Goal: Information Seeking & Learning: Learn about a topic

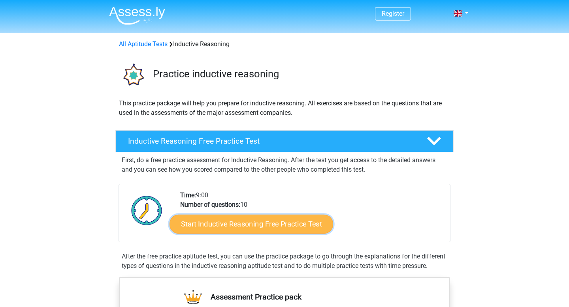
click at [214, 227] on link "Start Inductive Reasoning Free Practice Test" at bounding box center [251, 223] width 164 height 19
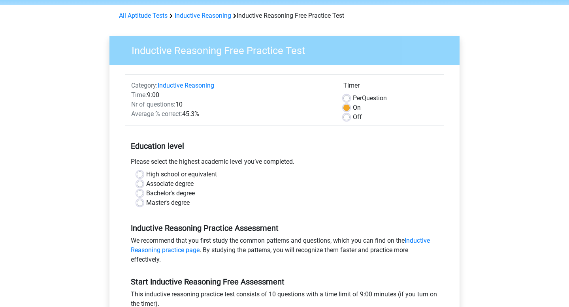
scroll to position [30, 0]
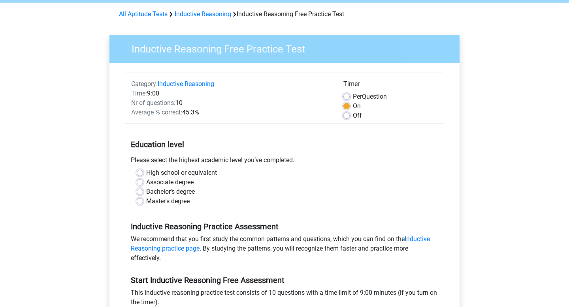
click at [143, 191] on div "Bachelor's degree" at bounding box center [284, 191] width 295 height 9
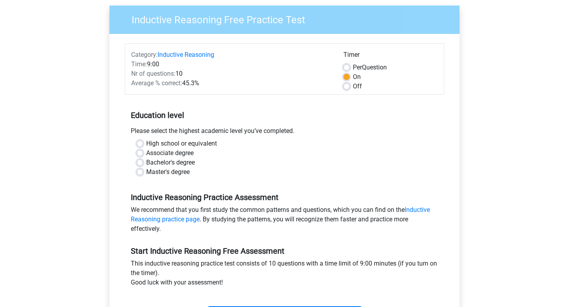
scroll to position [62, 0]
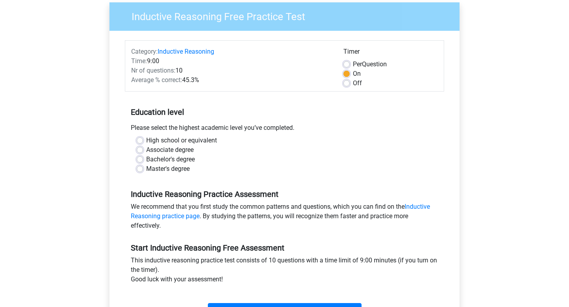
click at [146, 160] on label "Bachelor's degree" at bounding box center [170, 159] width 49 height 9
click at [139, 160] on input "Bachelor's degree" at bounding box center [140, 159] width 6 height 8
radio input "true"
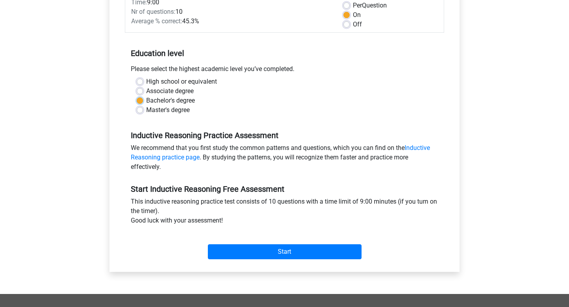
scroll to position [135, 0]
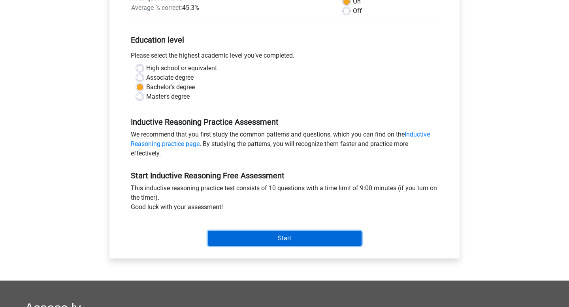
click at [250, 243] on input "Start" at bounding box center [285, 238] width 154 height 15
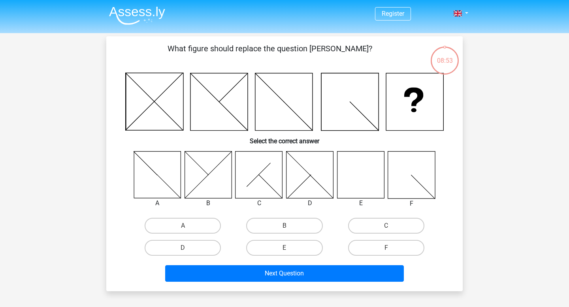
click at [355, 179] on icon at bounding box center [360, 174] width 47 height 47
click at [288, 246] on label "E" at bounding box center [284, 248] width 76 height 16
click at [288, 248] on input "E" at bounding box center [286, 250] width 5 height 5
radio input "true"
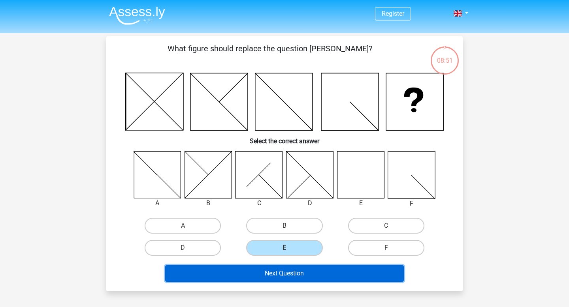
click at [284, 276] on button "Next Question" at bounding box center [284, 273] width 239 height 17
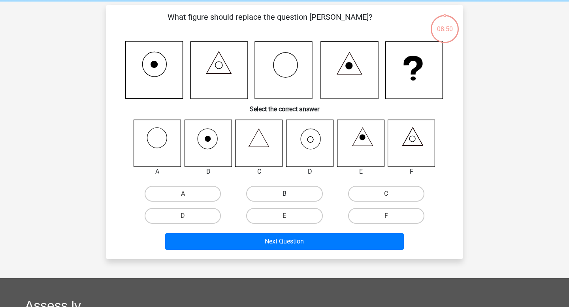
scroll to position [36, 0]
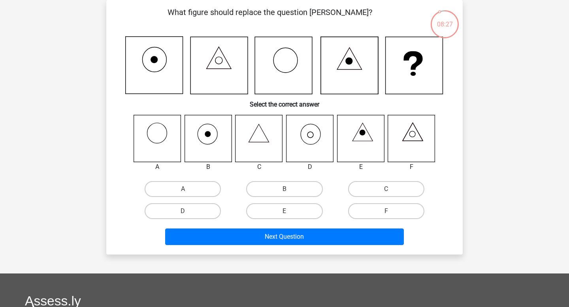
click at [305, 133] on icon at bounding box center [309, 138] width 47 height 47
click at [171, 207] on label "D" at bounding box center [183, 211] width 76 height 16
click at [183, 211] on input "D" at bounding box center [185, 213] width 5 height 5
radio input "true"
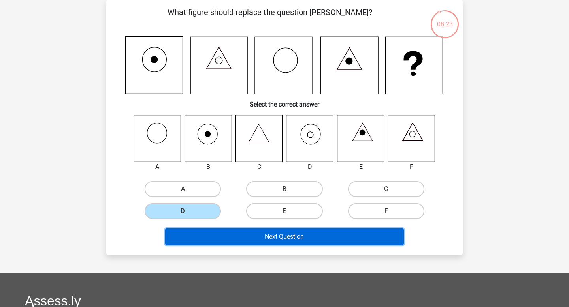
click at [297, 236] on button "Next Question" at bounding box center [284, 237] width 239 height 17
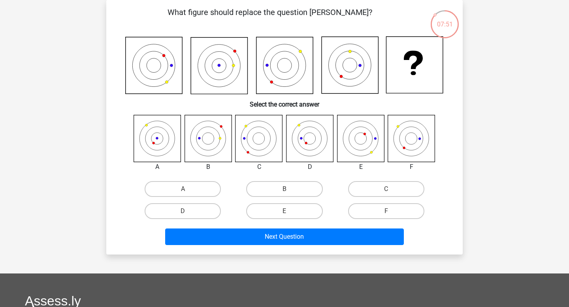
click at [405, 150] on icon at bounding box center [411, 138] width 47 height 47
click at [280, 190] on label "B" at bounding box center [284, 189] width 76 height 16
click at [284, 190] on input "B" at bounding box center [286, 191] width 5 height 5
radio input "true"
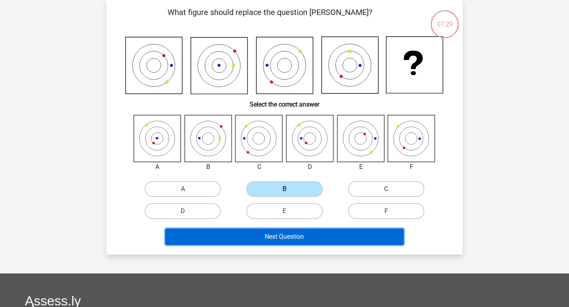
click at [267, 243] on button "Next Question" at bounding box center [284, 237] width 239 height 17
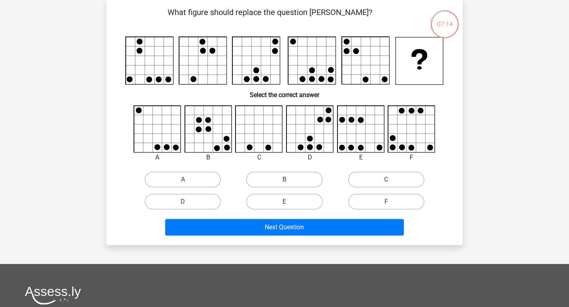
scroll to position [32, 0]
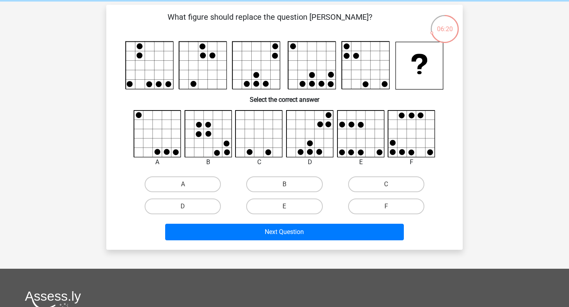
click at [214, 133] on icon at bounding box center [208, 134] width 47 height 47
click at [296, 189] on label "B" at bounding box center [284, 185] width 76 height 16
click at [290, 189] on input "B" at bounding box center [286, 186] width 5 height 5
radio input "true"
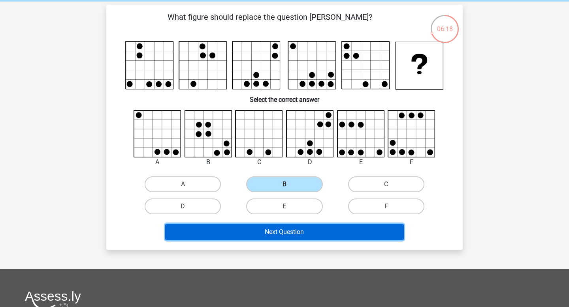
click at [295, 235] on button "Next Question" at bounding box center [284, 232] width 239 height 17
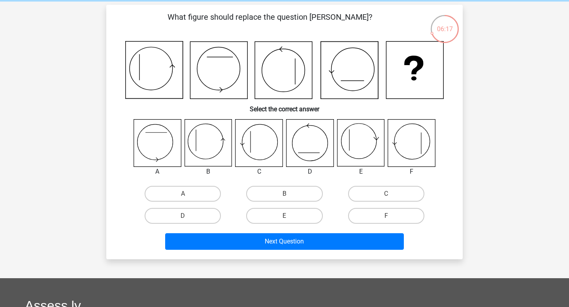
scroll to position [36, 0]
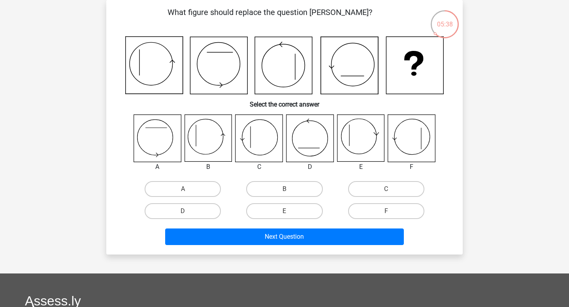
click at [356, 137] on icon at bounding box center [360, 138] width 47 height 47
click at [281, 210] on label "E" at bounding box center [284, 211] width 76 height 16
click at [284, 211] on input "E" at bounding box center [286, 213] width 5 height 5
radio input "true"
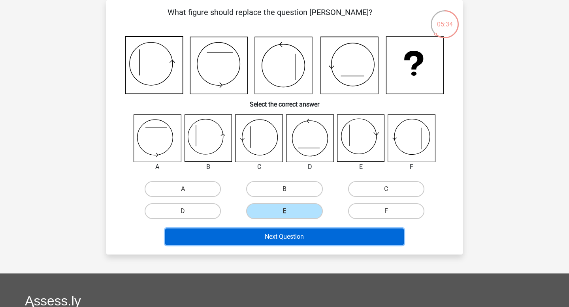
click at [279, 232] on button "Next Question" at bounding box center [284, 237] width 239 height 17
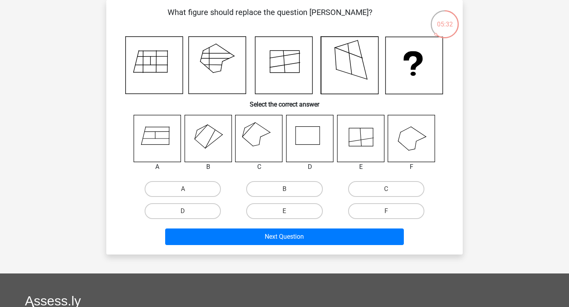
scroll to position [28, 0]
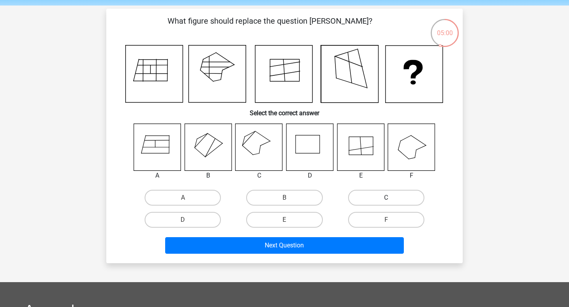
click at [376, 201] on label "C" at bounding box center [386, 198] width 76 height 16
click at [386, 201] on input "C" at bounding box center [388, 200] width 5 height 5
radio input "true"
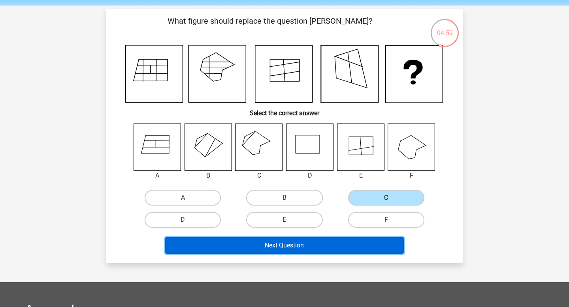
click at [301, 249] on button "Next Question" at bounding box center [284, 245] width 239 height 17
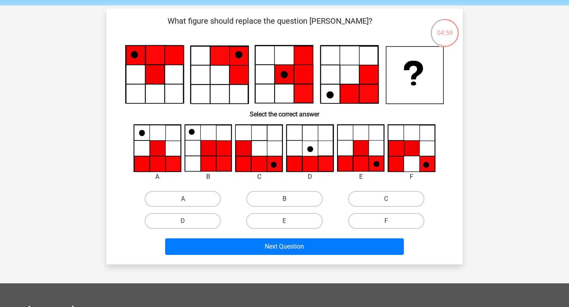
scroll to position [36, 0]
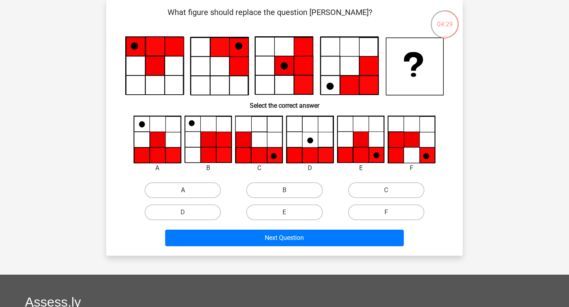
click at [176, 196] on label "A" at bounding box center [183, 190] width 76 height 16
click at [183, 196] on input "A" at bounding box center [185, 192] width 5 height 5
radio input "true"
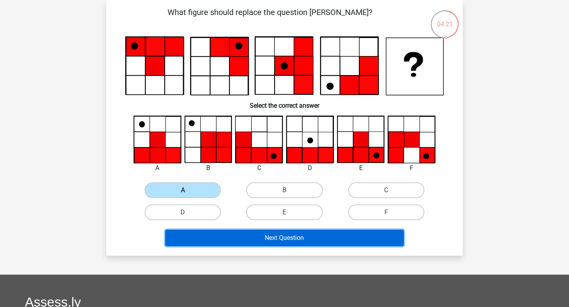
click at [282, 243] on button "Next Question" at bounding box center [284, 238] width 239 height 17
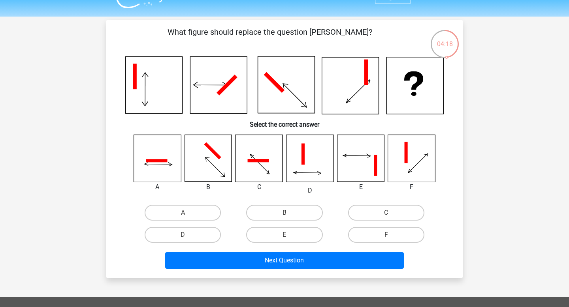
scroll to position [18, 0]
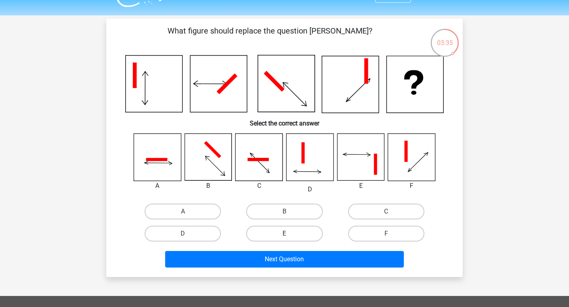
click at [297, 231] on label "E" at bounding box center [284, 234] width 76 height 16
click at [290, 234] on input "E" at bounding box center [286, 236] width 5 height 5
radio input "true"
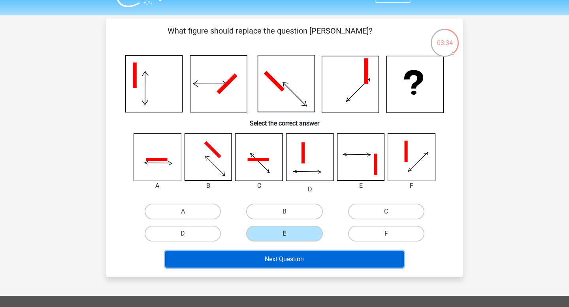
click at [285, 254] on button "Next Question" at bounding box center [284, 259] width 239 height 17
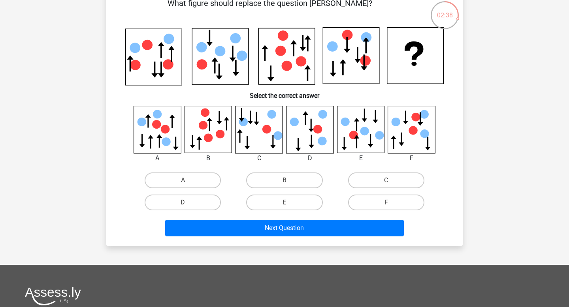
scroll to position [45, 0]
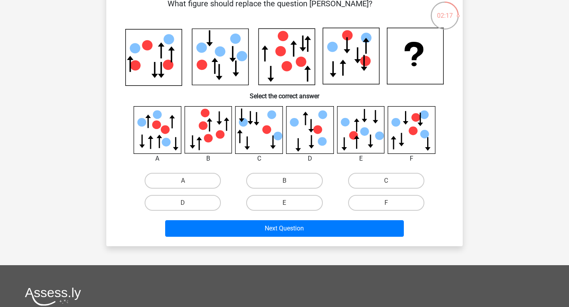
click at [198, 128] on icon at bounding box center [207, 129] width 47 height 47
click at [282, 185] on label "B" at bounding box center [284, 181] width 76 height 16
click at [284, 185] on input "B" at bounding box center [286, 183] width 5 height 5
radio input "true"
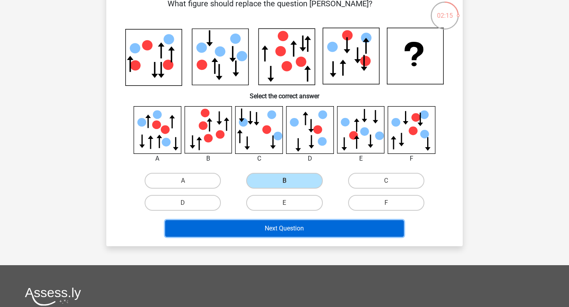
click at [282, 233] on button "Next Question" at bounding box center [284, 228] width 239 height 17
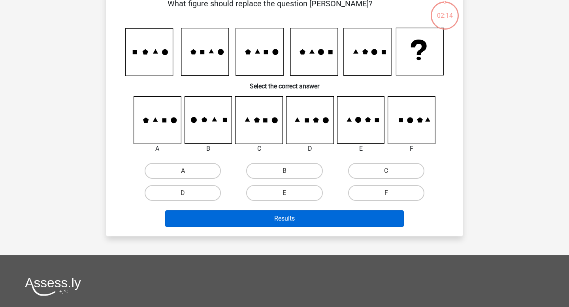
scroll to position [36, 0]
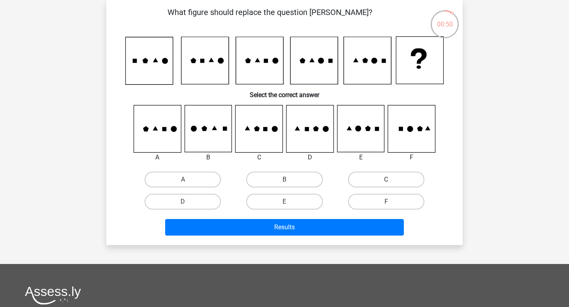
click at [382, 177] on label "C" at bounding box center [386, 180] width 76 height 16
click at [386, 180] on input "C" at bounding box center [388, 182] width 5 height 5
radio input "true"
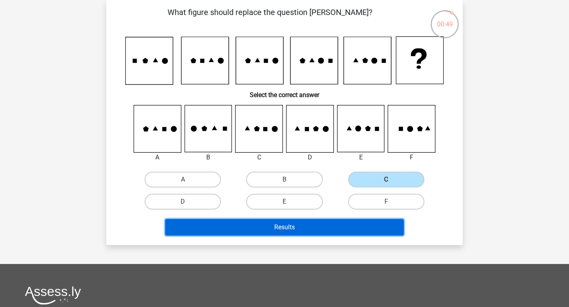
click at [319, 226] on button "Results" at bounding box center [284, 227] width 239 height 17
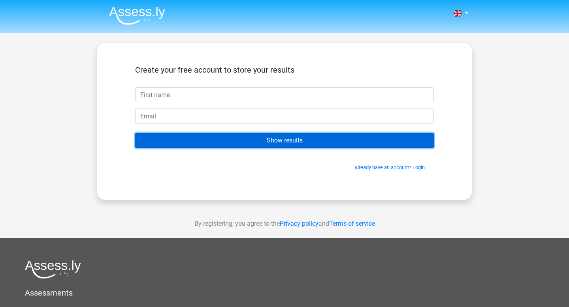
click at [252, 140] on input "Show results" at bounding box center [284, 140] width 299 height 15
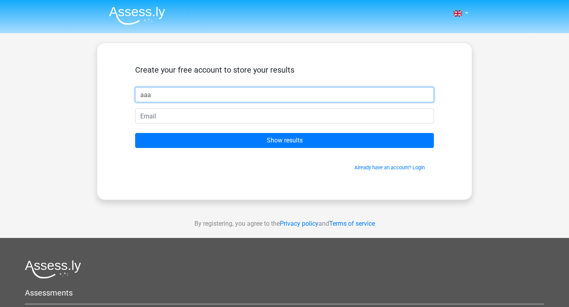
type input "aaa"
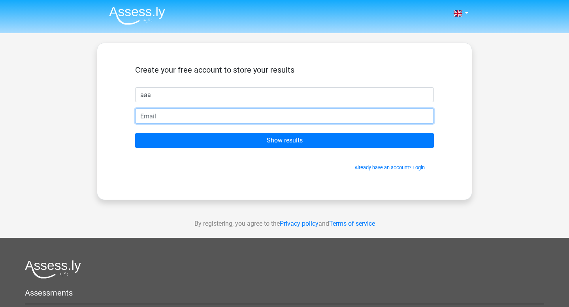
click at [197, 121] on input "email" at bounding box center [284, 116] width 299 height 15
type input "dpesh.hotelier@gmail.com"
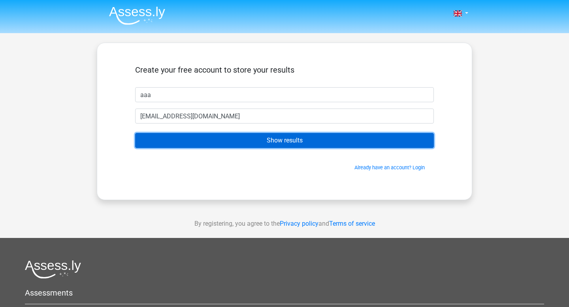
click at [281, 141] on input "Show results" at bounding box center [284, 140] width 299 height 15
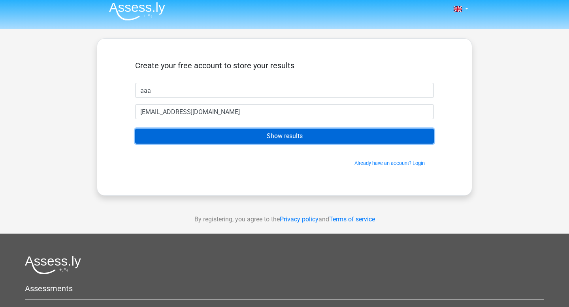
scroll to position [6, 0]
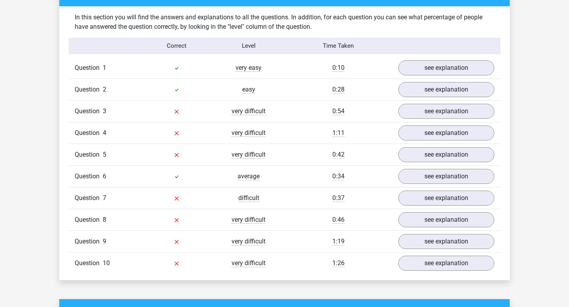
scroll to position [615, 0]
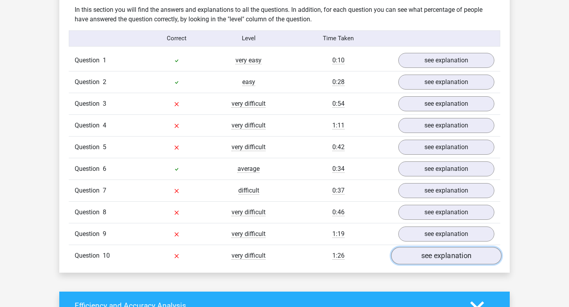
click at [427, 260] on link "see explanation" at bounding box center [446, 255] width 110 height 17
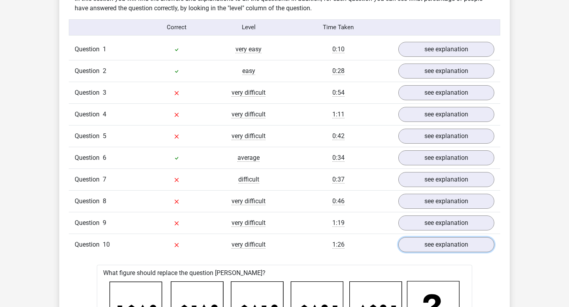
scroll to position [631, 0]
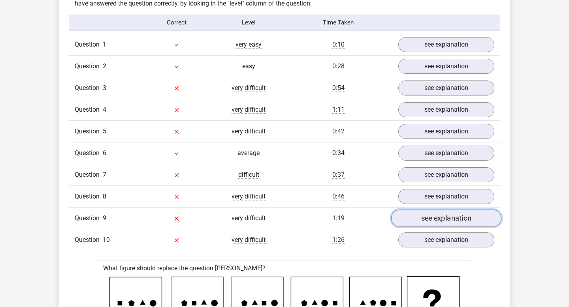
click at [425, 219] on link "see explanation" at bounding box center [446, 218] width 110 height 17
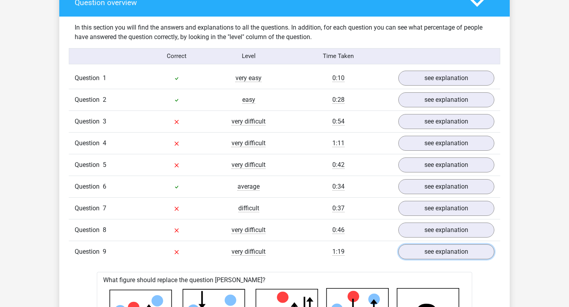
scroll to position [599, 0]
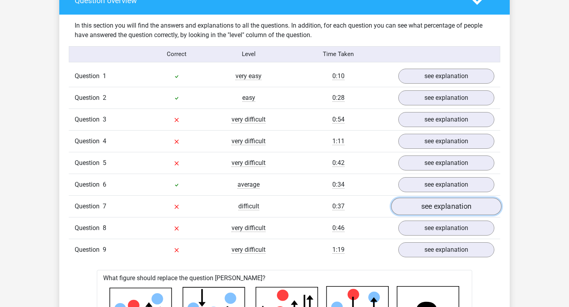
click at [424, 201] on link "see explanation" at bounding box center [446, 206] width 110 height 17
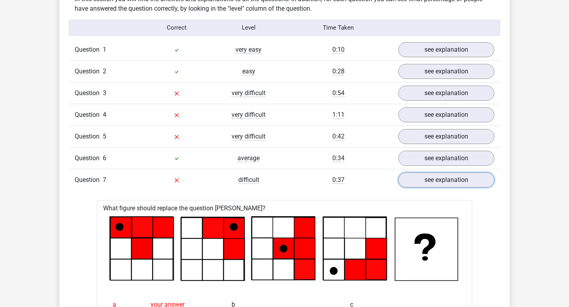
scroll to position [612, 0]
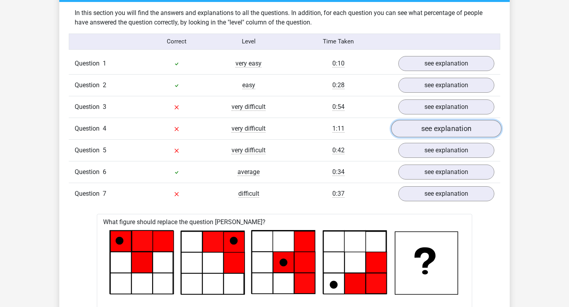
click at [434, 132] on link "see explanation" at bounding box center [446, 128] width 110 height 17
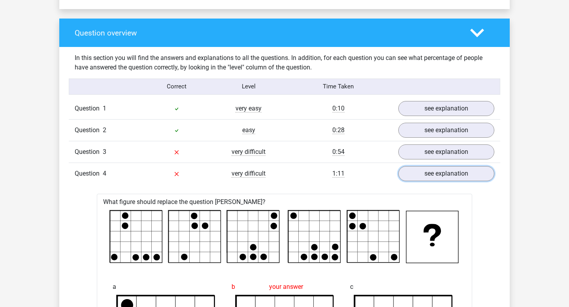
scroll to position [570, 0]
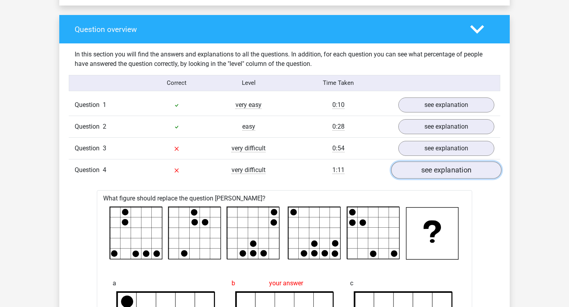
click at [427, 168] on link "see explanation" at bounding box center [446, 170] width 110 height 17
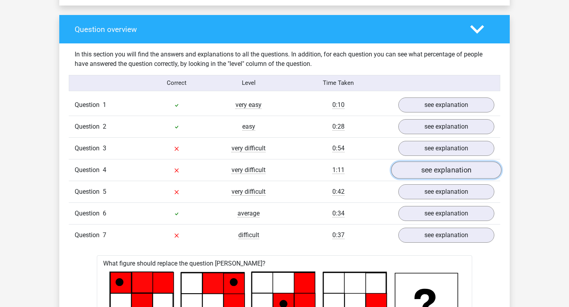
click at [421, 171] on link "see explanation" at bounding box center [446, 170] width 110 height 17
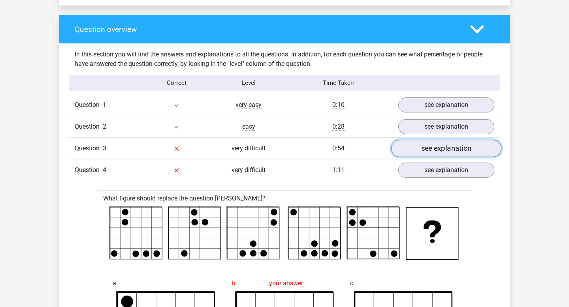
click at [425, 147] on link "see explanation" at bounding box center [446, 148] width 110 height 17
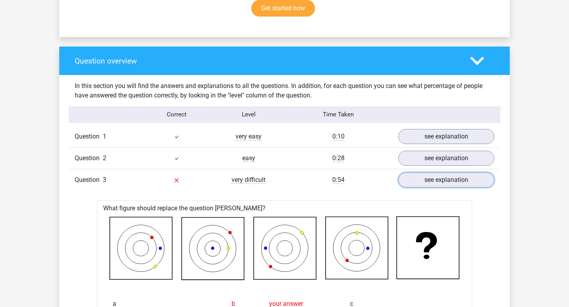
scroll to position [535, 0]
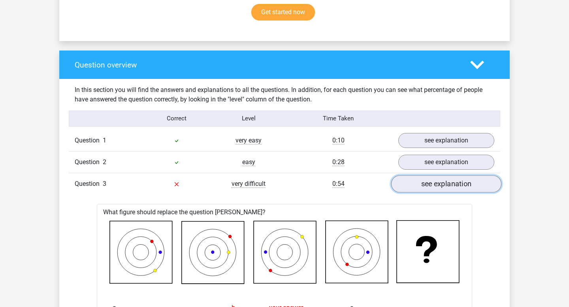
click at [445, 185] on link "see explanation" at bounding box center [446, 183] width 110 height 17
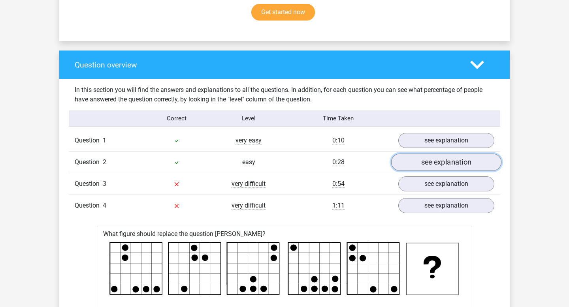
click at [445, 161] on link "see explanation" at bounding box center [446, 162] width 110 height 17
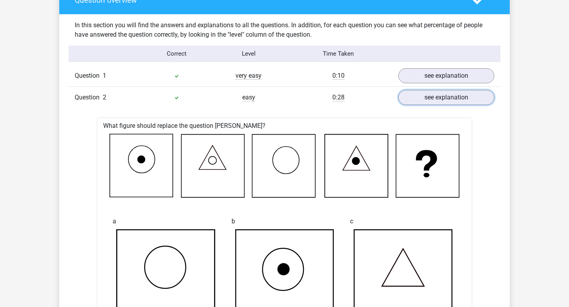
scroll to position [549, 0]
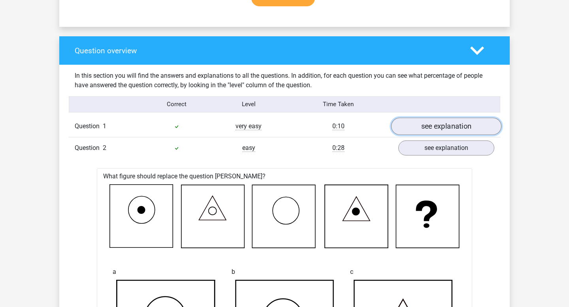
click at [429, 126] on link "see explanation" at bounding box center [446, 126] width 110 height 17
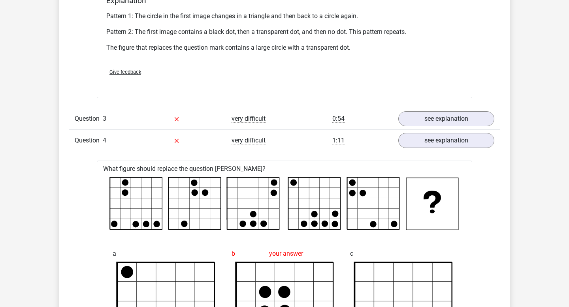
scroll to position [1572, 0]
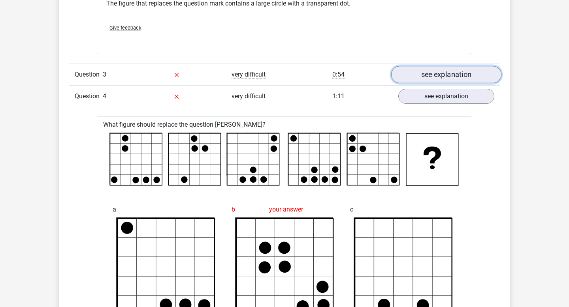
click at [429, 75] on link "see explanation" at bounding box center [446, 74] width 110 height 17
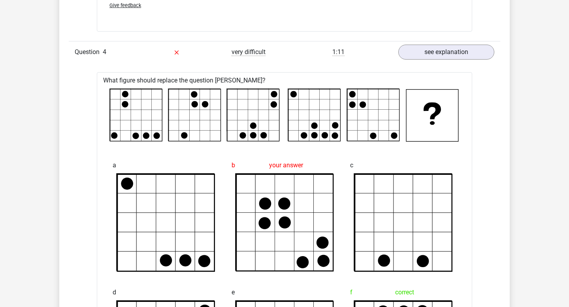
scroll to position [2278, 0]
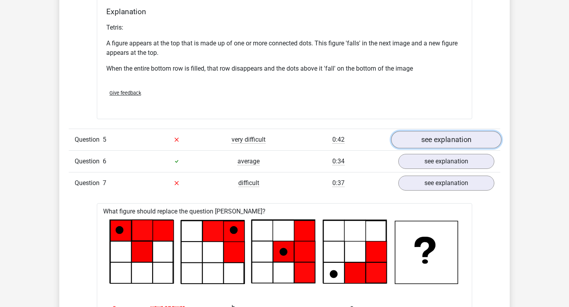
click at [412, 142] on link "see explanation" at bounding box center [446, 139] width 110 height 17
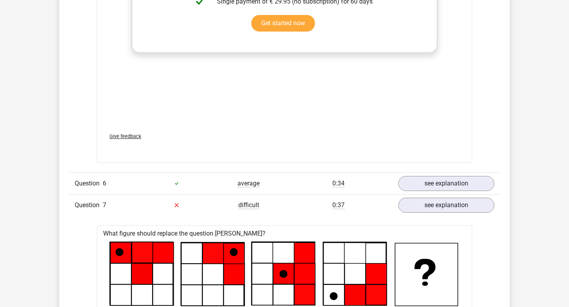
scroll to position [3334, 0]
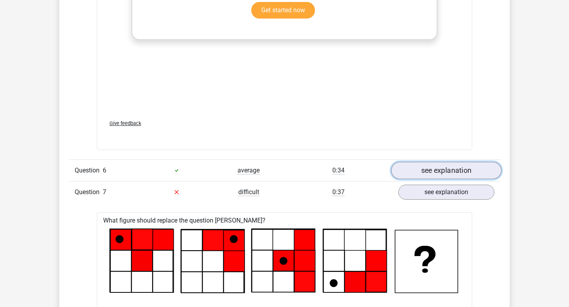
click at [425, 171] on link "see explanation" at bounding box center [446, 170] width 110 height 17
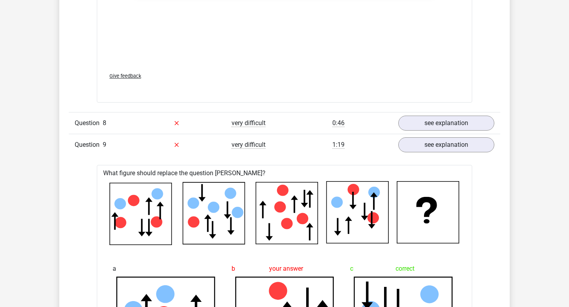
scroll to position [4537, 0]
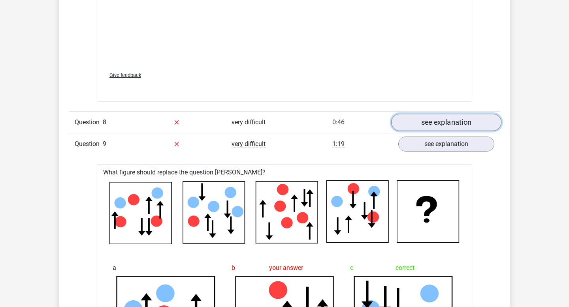
click at [436, 123] on link "see explanation" at bounding box center [446, 122] width 110 height 17
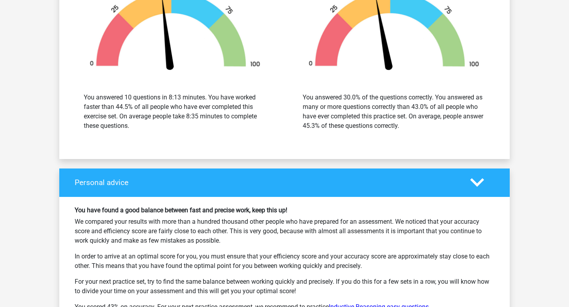
scroll to position [6649, 0]
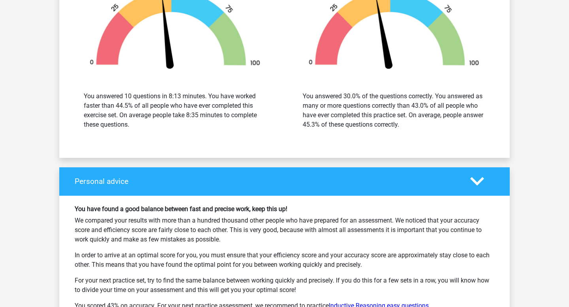
click at [432, 190] on div "Personal advice" at bounding box center [284, 181] width 450 height 28
click at [471, 183] on icon at bounding box center [477, 182] width 14 height 14
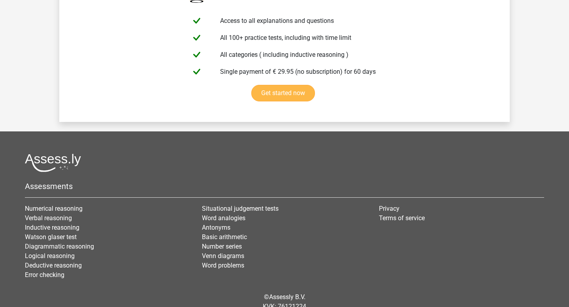
scroll to position [6884, 0]
